Goal: Task Accomplishment & Management: Use online tool/utility

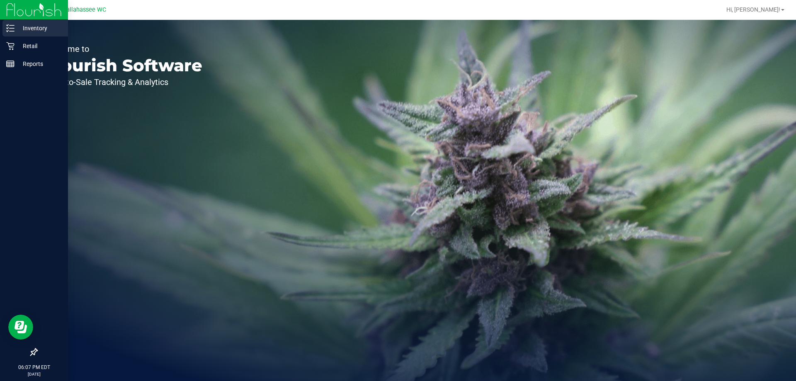
click at [37, 28] on p "Inventory" at bounding box center [40, 28] width 50 height 10
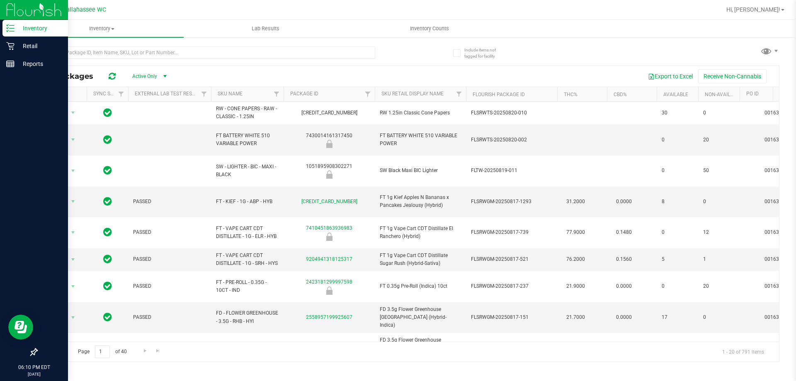
click at [38, 28] on p "Inventory" at bounding box center [40, 28] width 50 height 10
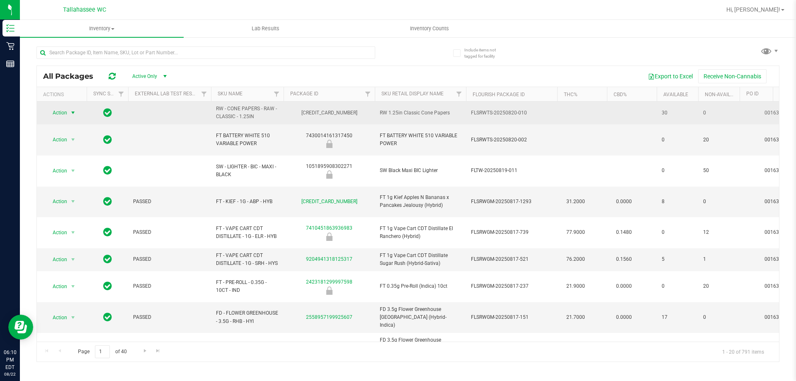
click at [72, 114] on span "select" at bounding box center [73, 112] width 7 height 7
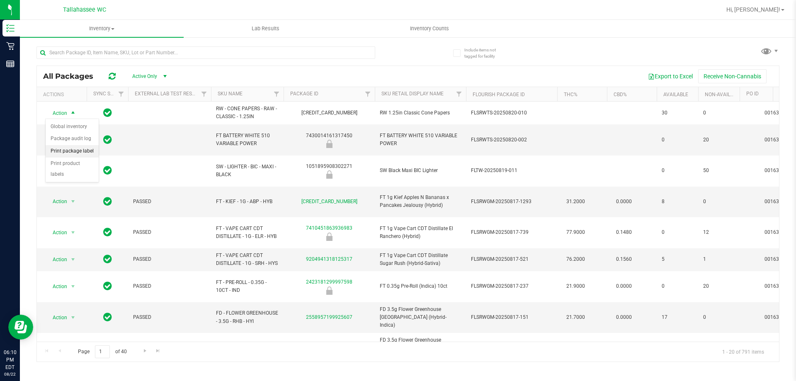
click at [92, 150] on li "Print package label" at bounding box center [72, 151] width 53 height 12
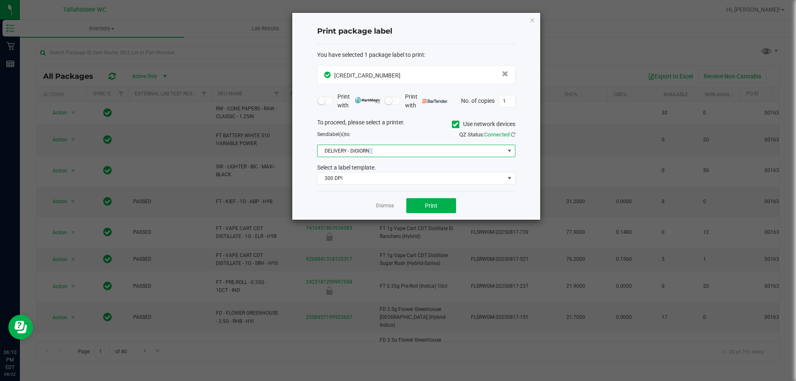
click at [371, 150] on span "DELIVERY - DiGIORNO" at bounding box center [411, 151] width 187 height 12
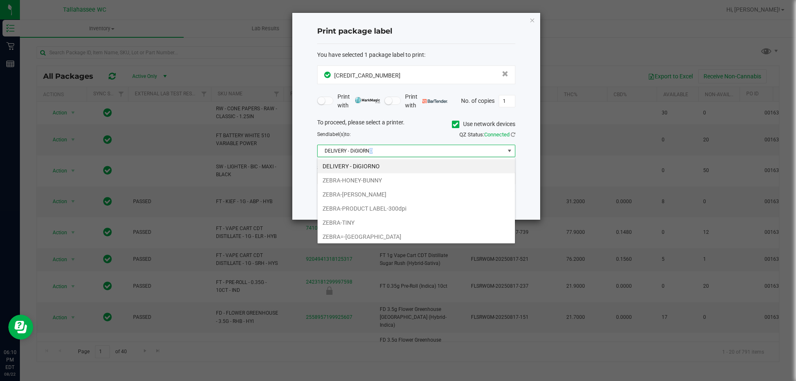
scroll to position [12, 198]
click at [388, 192] on li "ZEBRA-[PERSON_NAME]" at bounding box center [416, 194] width 197 height 14
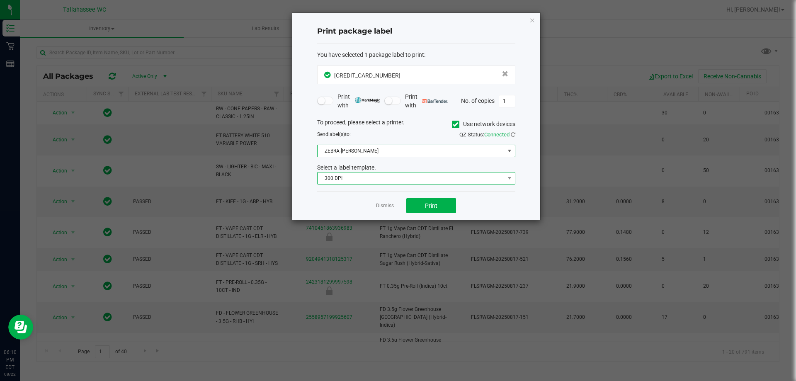
click at [394, 182] on span "300 DPI" at bounding box center [411, 178] width 187 height 12
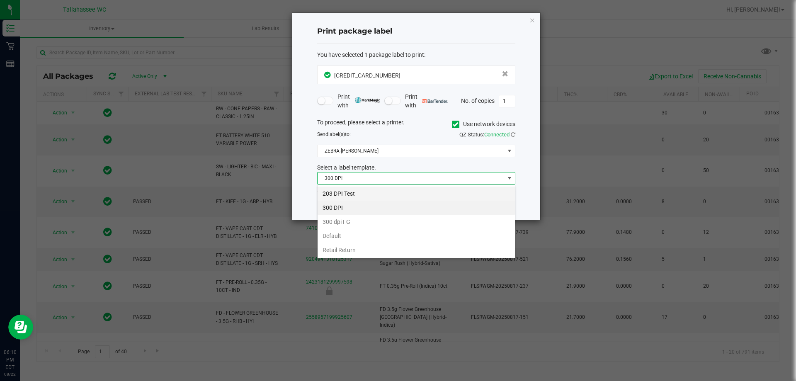
click at [384, 197] on li "203 DPI Test" at bounding box center [416, 194] width 197 height 14
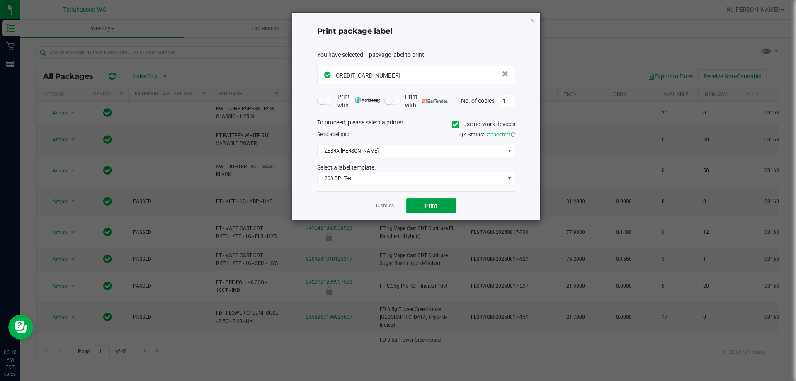
click at [429, 206] on span "Print" at bounding box center [431, 205] width 12 height 7
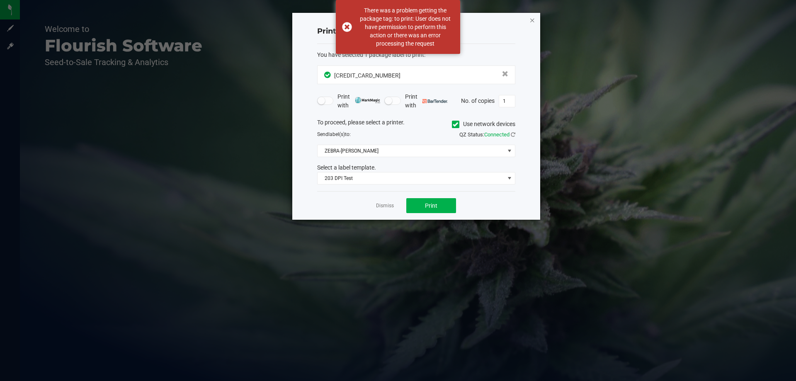
click at [534, 19] on icon "button" at bounding box center [532, 20] width 6 height 10
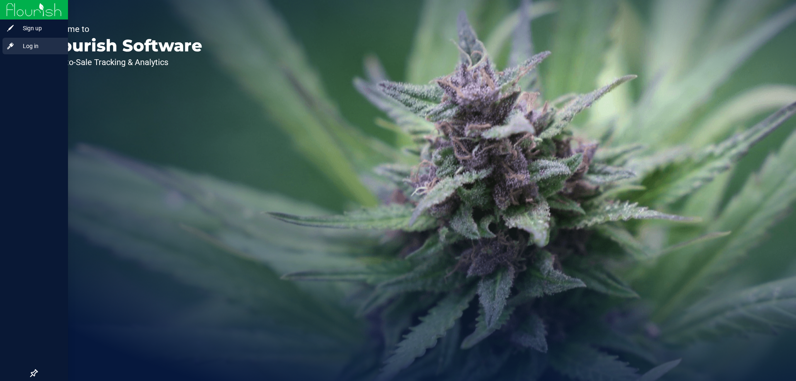
click at [19, 46] on span "Log in" at bounding box center [40, 46] width 50 height 10
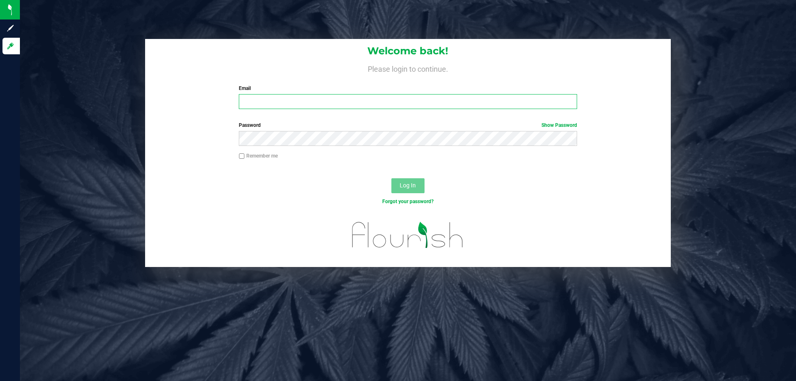
click at [282, 109] on input "Email" at bounding box center [408, 101] width 338 height 15
type input "[EMAIL_ADDRESS][DOMAIN_NAME]"
click at [391, 178] on button "Log In" at bounding box center [407, 185] width 33 height 15
